Goal: Check status: Check status

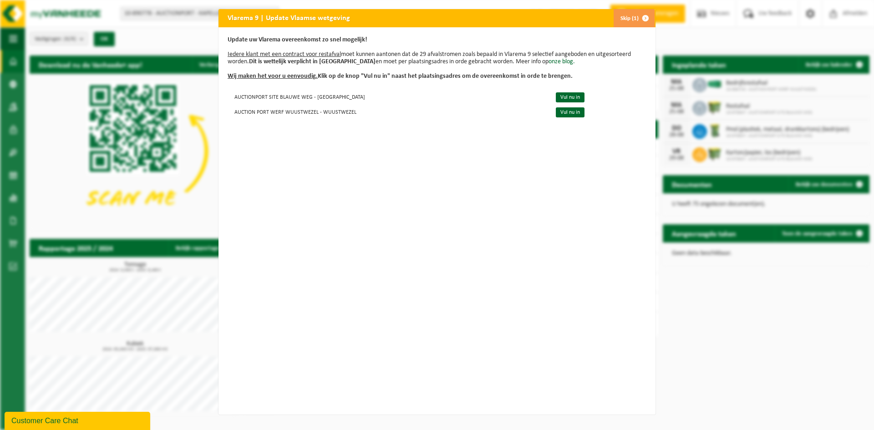
click at [641, 18] on span "button" at bounding box center [645, 18] width 18 height 18
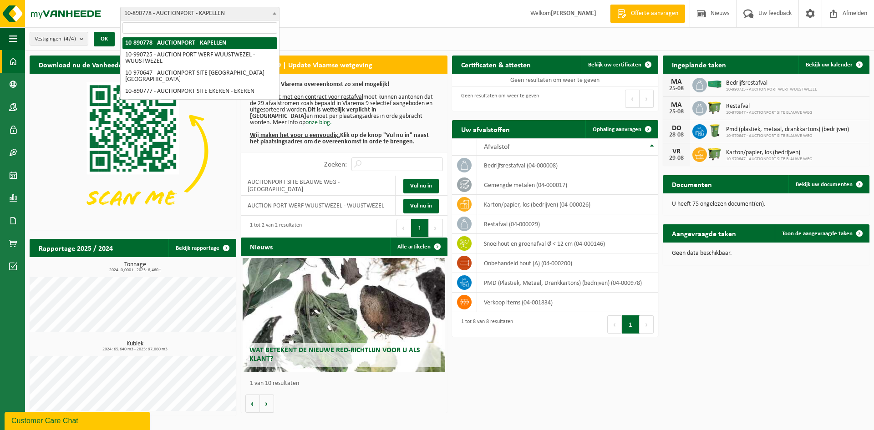
click at [170, 11] on span "10-890778 - AUCTIONPORT - KAPELLEN" at bounding box center [200, 13] width 158 height 13
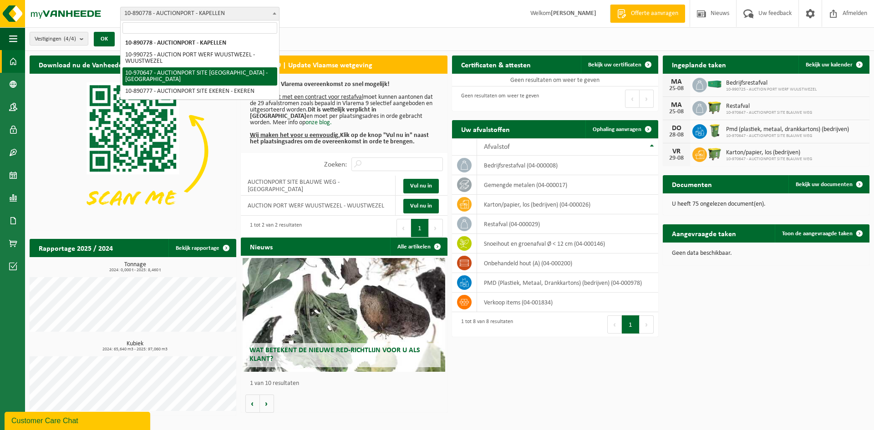
select select "155251"
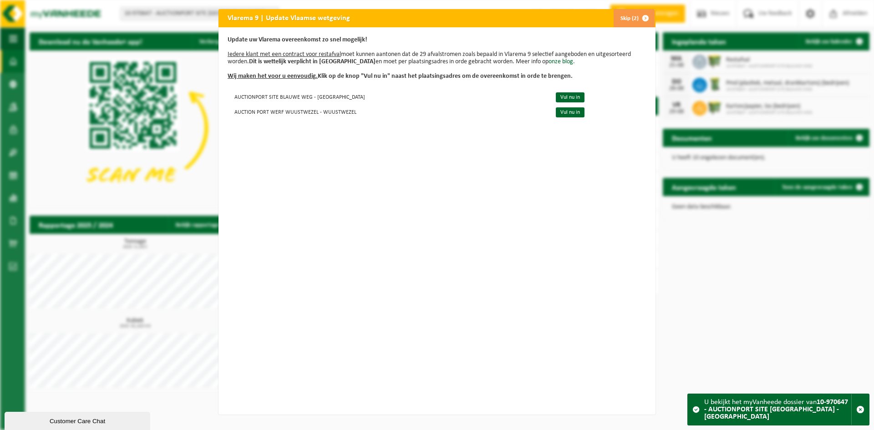
click at [642, 9] on div "Vlarema 9 | Update Vlaamse wetgeving Skip (2) Update uw Vlarema overeenkomst zo…" at bounding box center [437, 215] width 874 height 430
click at [642, 11] on span "button" at bounding box center [645, 18] width 18 height 18
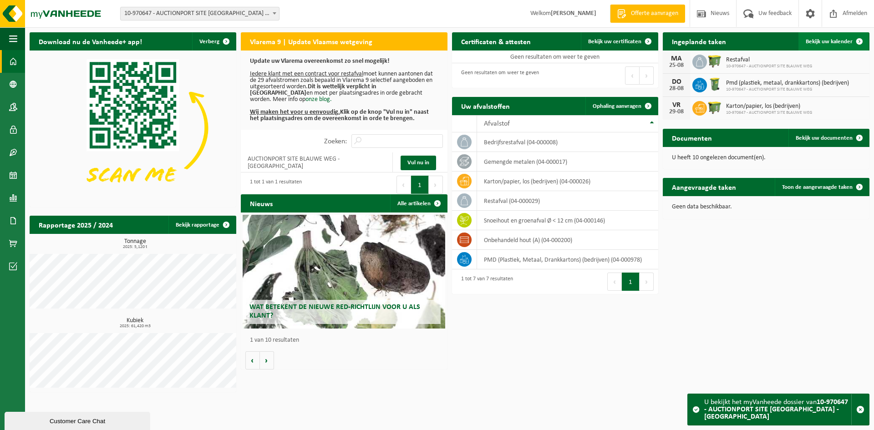
click at [837, 42] on span "Bekijk uw kalender" at bounding box center [829, 42] width 47 height 6
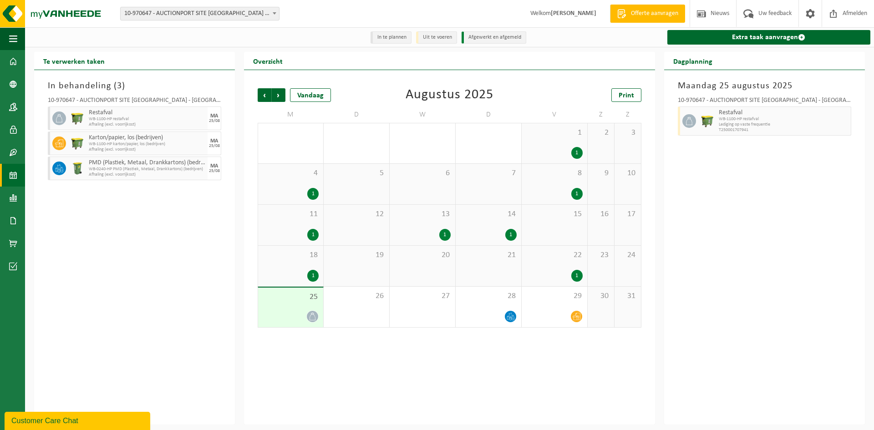
click at [307, 185] on div "4 1" at bounding box center [290, 184] width 65 height 41
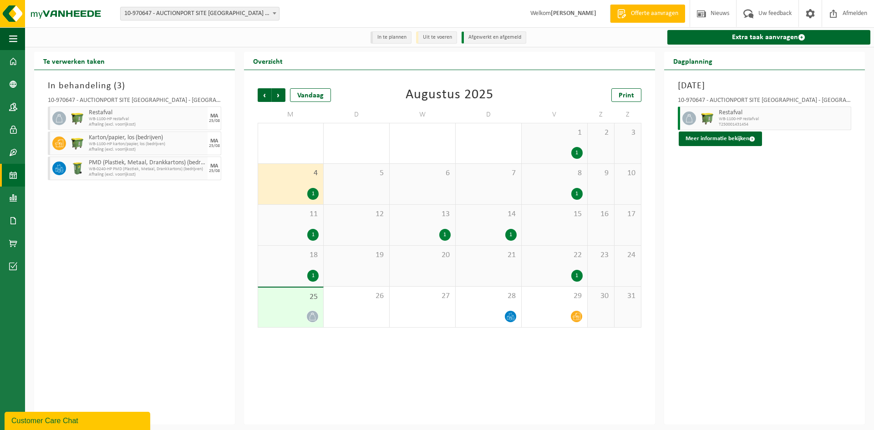
click at [296, 305] on div "25" at bounding box center [290, 308] width 65 height 40
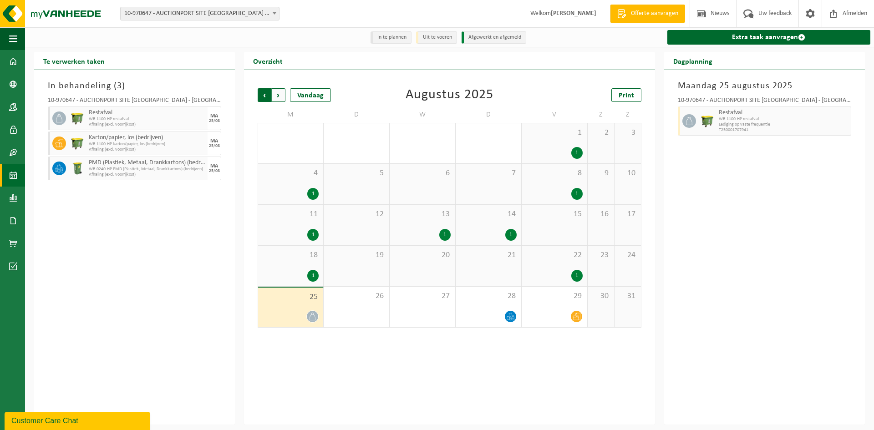
click at [282, 98] on span "Volgende" at bounding box center [279, 95] width 14 height 14
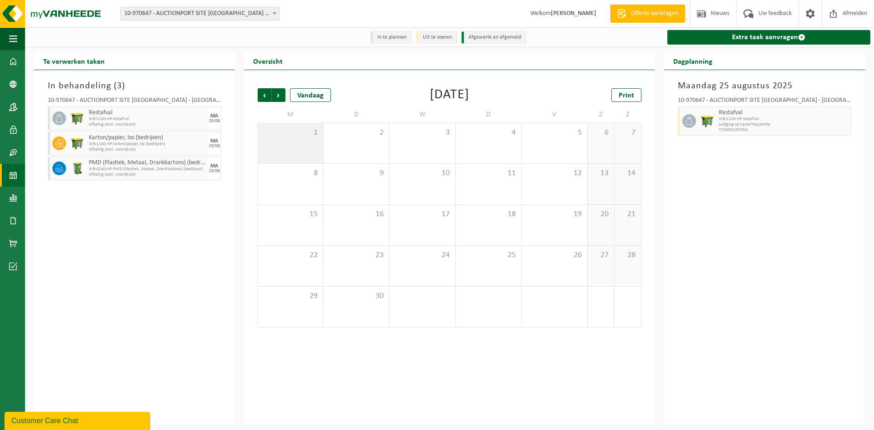
click at [294, 143] on div "1" at bounding box center [290, 143] width 65 height 40
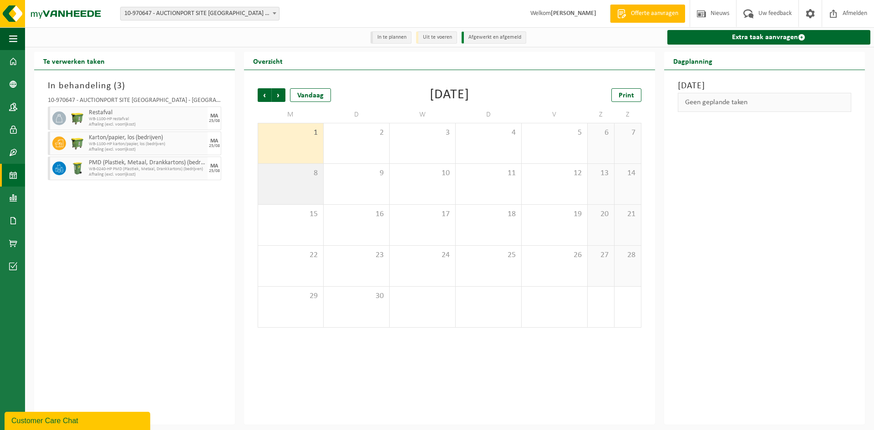
click at [288, 184] on div "8" at bounding box center [290, 184] width 65 height 41
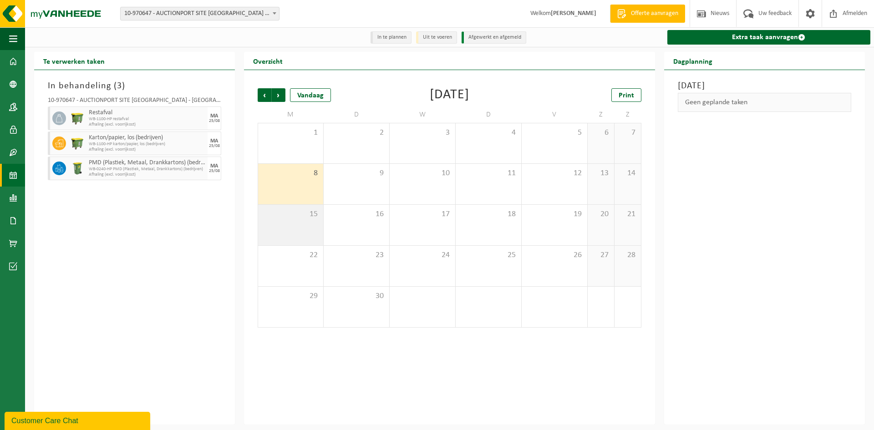
click at [291, 213] on span "15" at bounding box center [291, 214] width 56 height 10
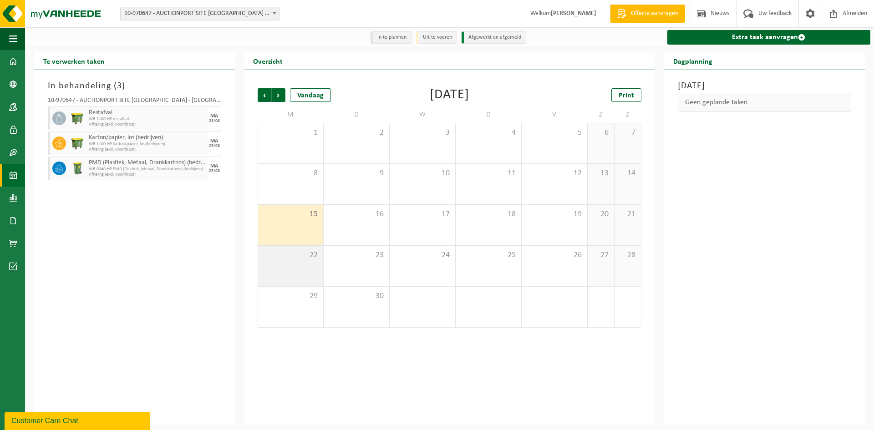
click at [290, 257] on span "22" at bounding box center [291, 255] width 56 height 10
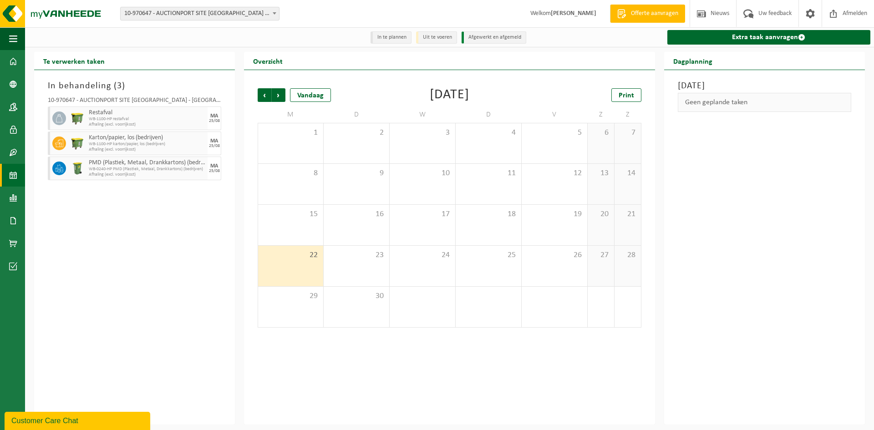
click at [290, 286] on div "22" at bounding box center [290, 266] width 65 height 41
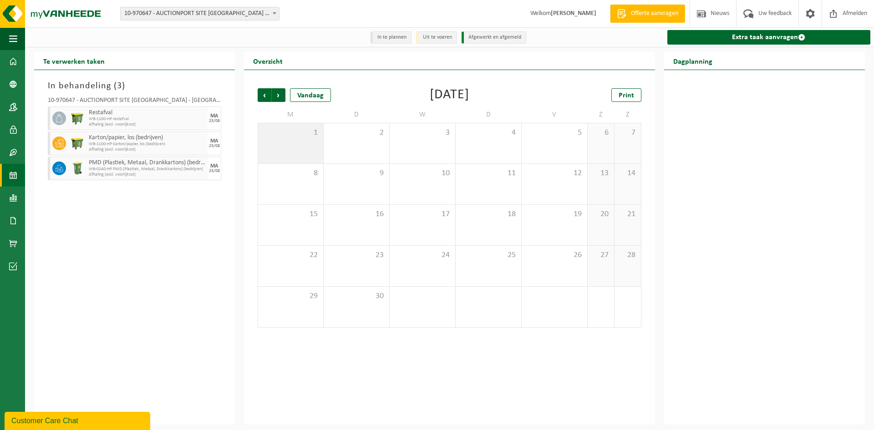
click at [303, 153] on div "1" at bounding box center [290, 143] width 65 height 40
click at [267, 97] on span "Vorige" at bounding box center [265, 95] width 14 height 14
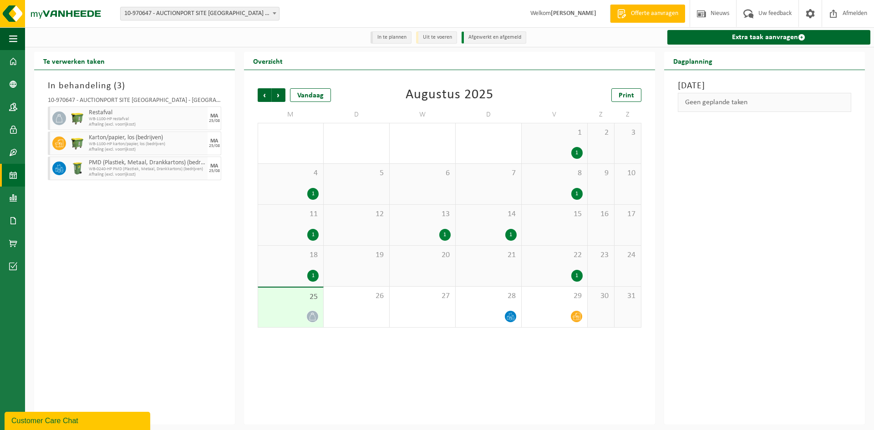
click at [300, 312] on div at bounding box center [291, 316] width 56 height 12
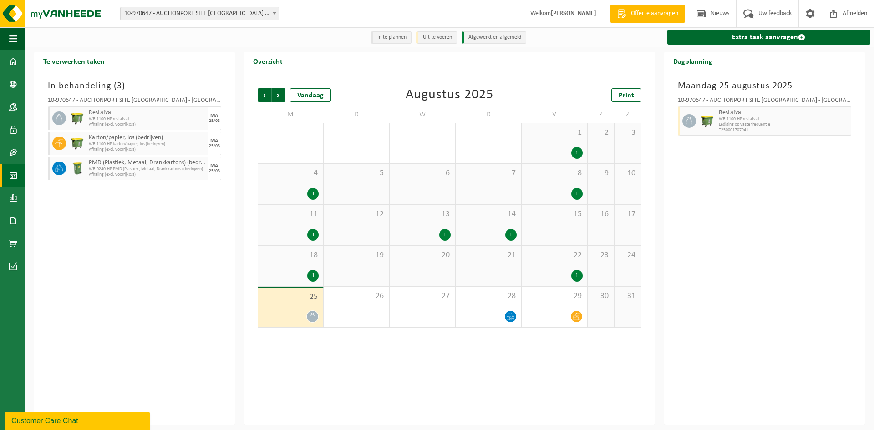
click at [210, 116] on div "MA" at bounding box center [214, 115] width 8 height 5
click at [213, 142] on div "MA" at bounding box center [214, 140] width 8 height 5
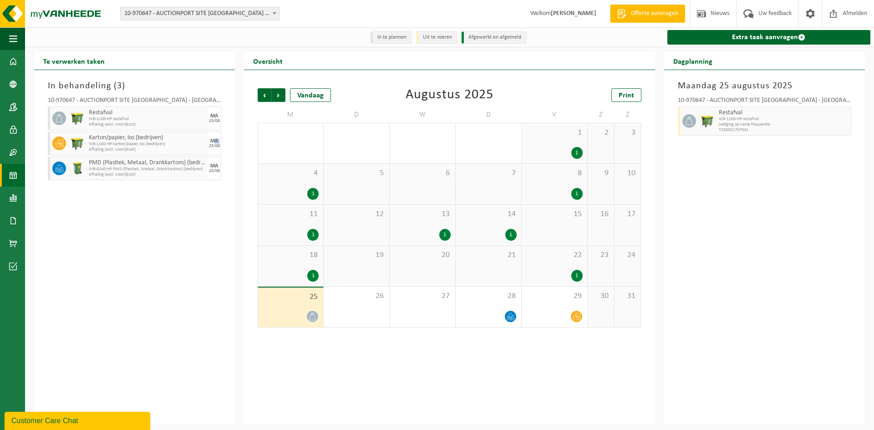
click at [213, 142] on div "MA" at bounding box center [214, 140] width 8 height 5
click at [218, 168] on div "MA" at bounding box center [214, 165] width 8 height 5
click at [509, 319] on icon at bounding box center [508, 318] width 2 height 4
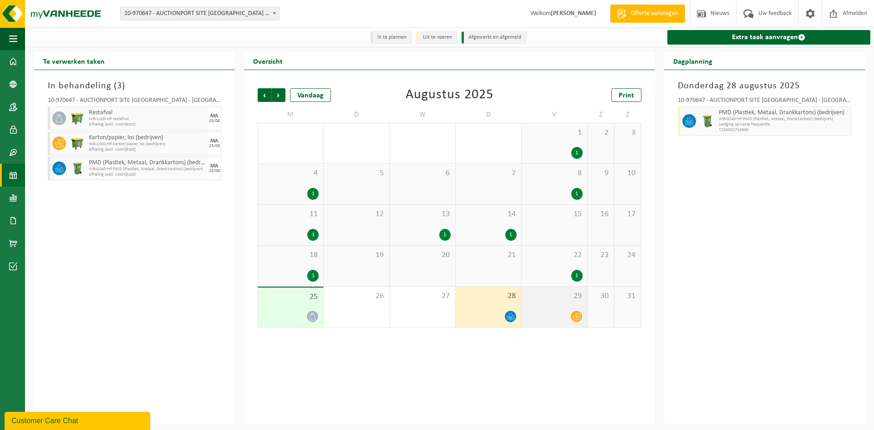
click at [570, 318] on div at bounding box center [554, 316] width 56 height 12
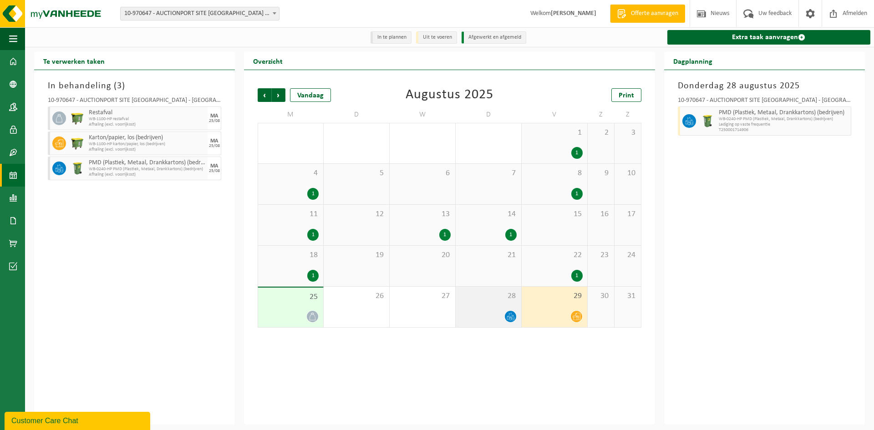
click at [494, 315] on div at bounding box center [488, 316] width 56 height 12
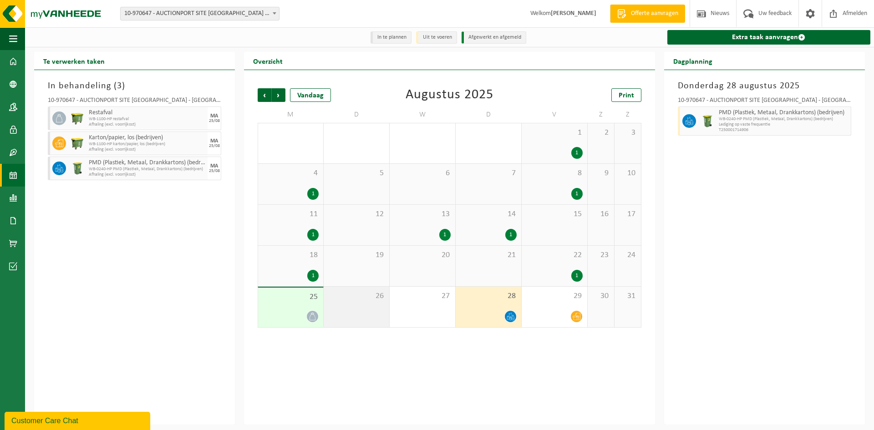
click at [325, 307] on div "26" at bounding box center [357, 307] width 66 height 41
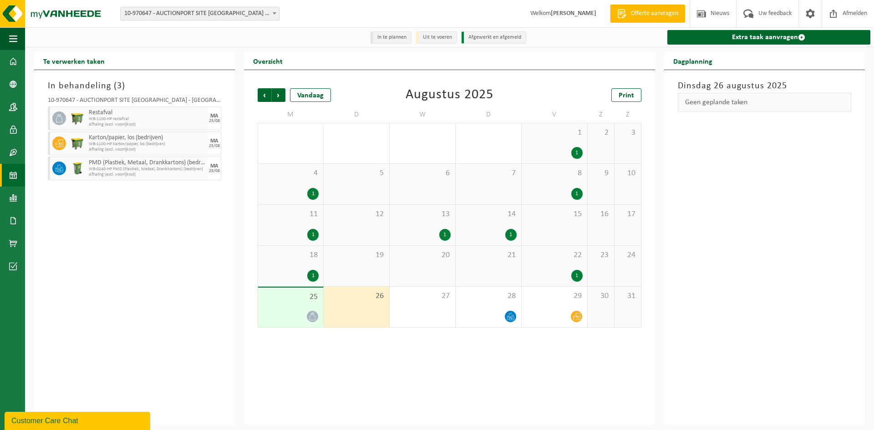
click at [605, 281] on div "23" at bounding box center [601, 266] width 26 height 41
click at [576, 277] on div "1" at bounding box center [576, 276] width 11 height 12
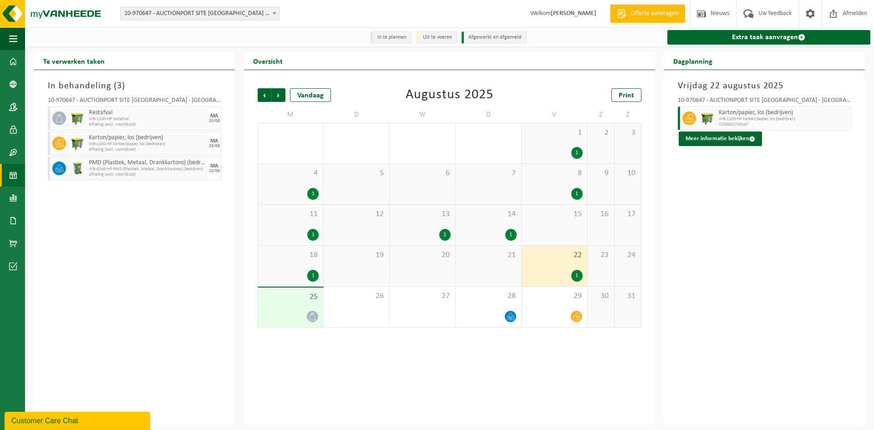
click at [566, 275] on div "1" at bounding box center [554, 276] width 56 height 12
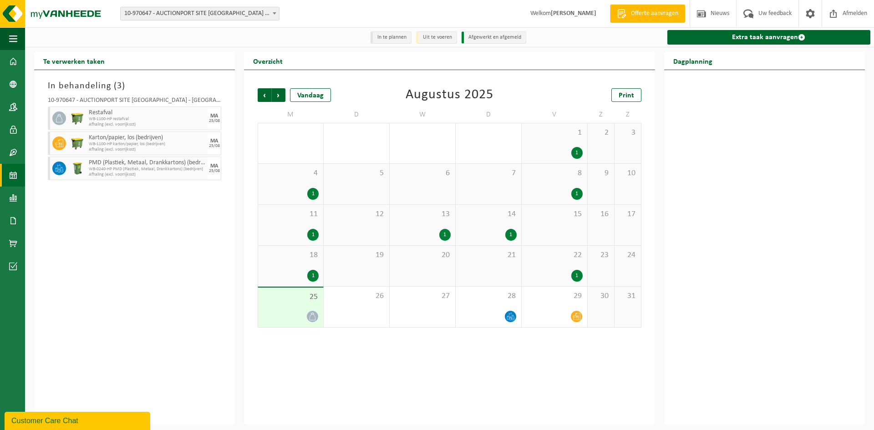
click at [310, 262] on div "18 1" at bounding box center [290, 266] width 65 height 41
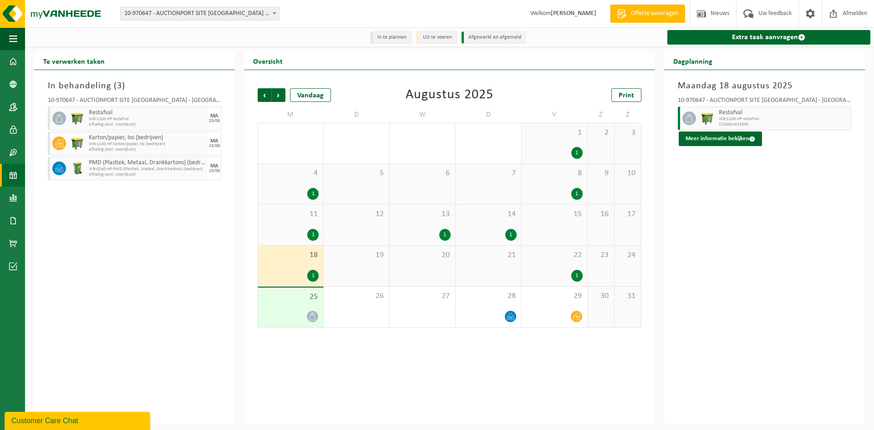
click at [309, 261] on div "18 1" at bounding box center [290, 266] width 65 height 41
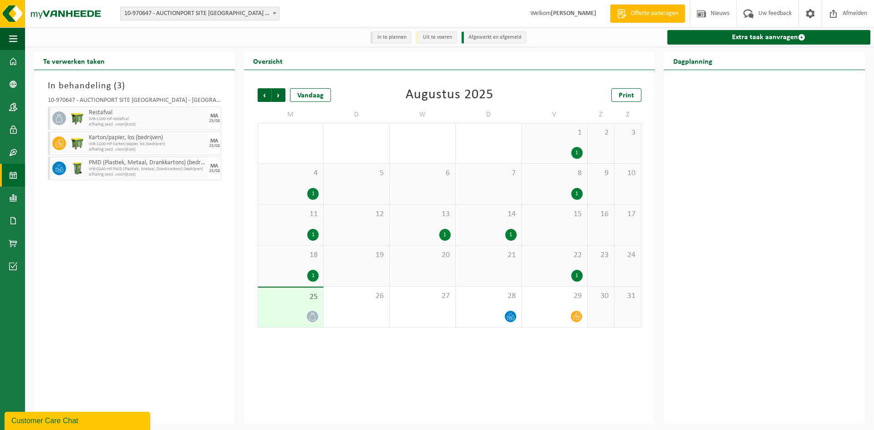
click at [304, 299] on span "25" at bounding box center [291, 297] width 56 height 10
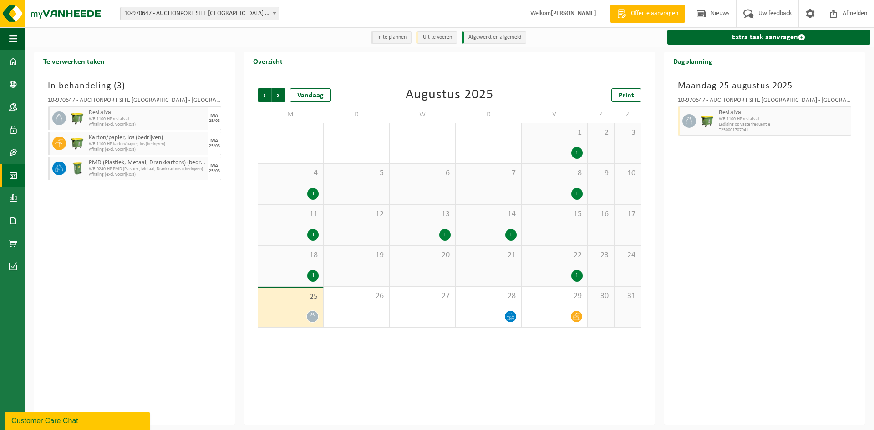
click at [304, 299] on span "25" at bounding box center [291, 297] width 56 height 10
